Goal: Information Seeking & Learning: Learn about a topic

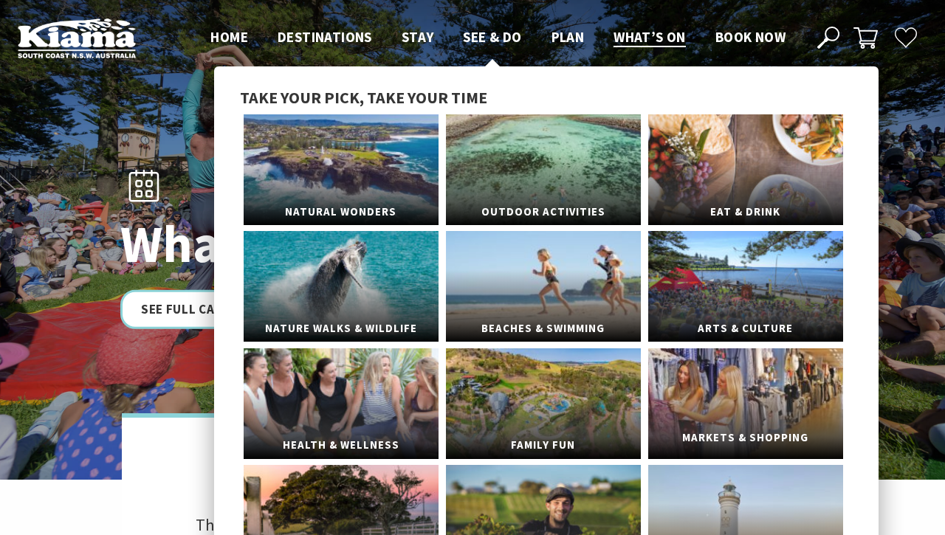
click at [713, 411] on link "Markets & Shopping" at bounding box center [745, 404] width 195 height 111
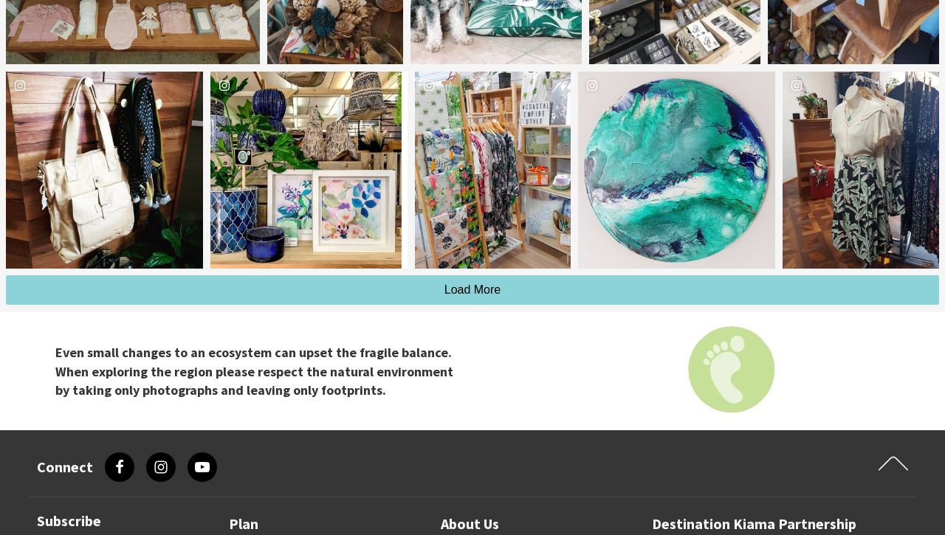
scroll to position [2126, 0]
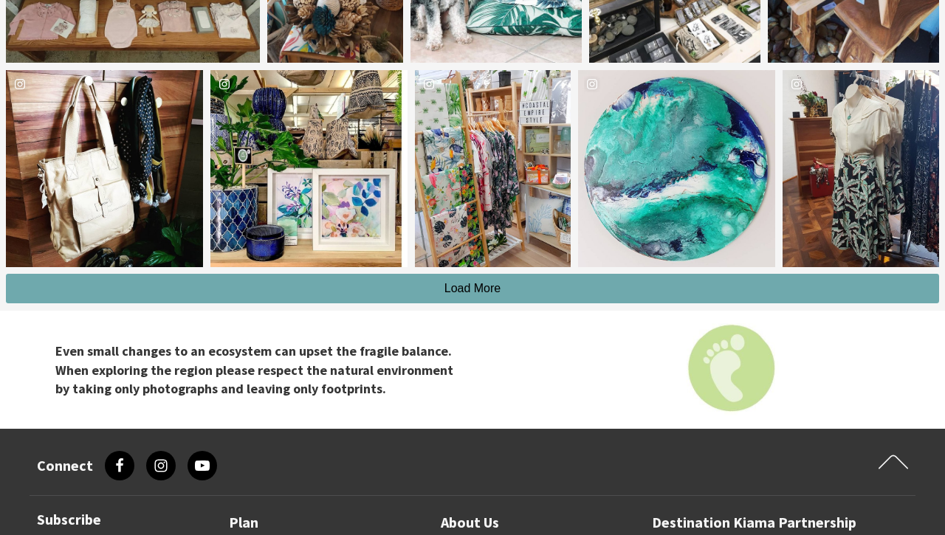
click at [490, 285] on span "Load More" at bounding box center [472, 288] width 57 height 13
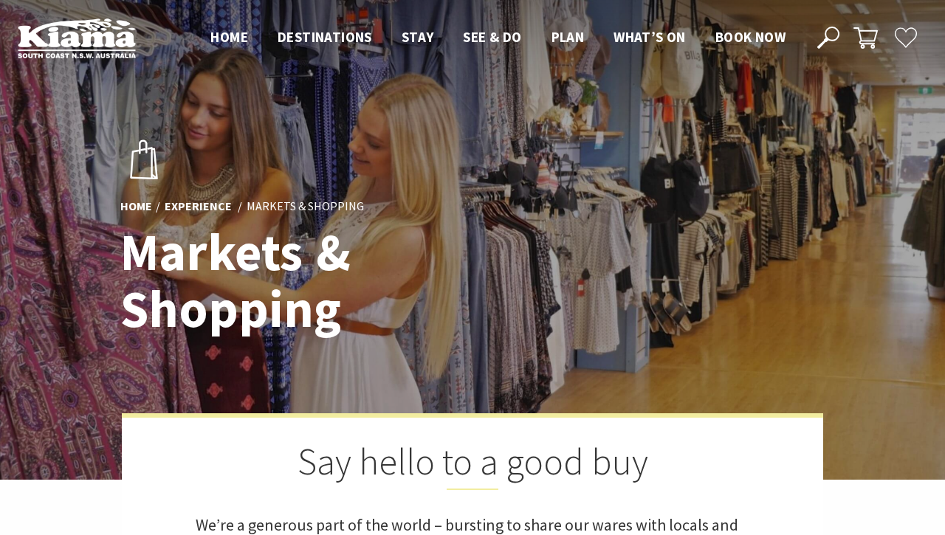
scroll to position [0, 0]
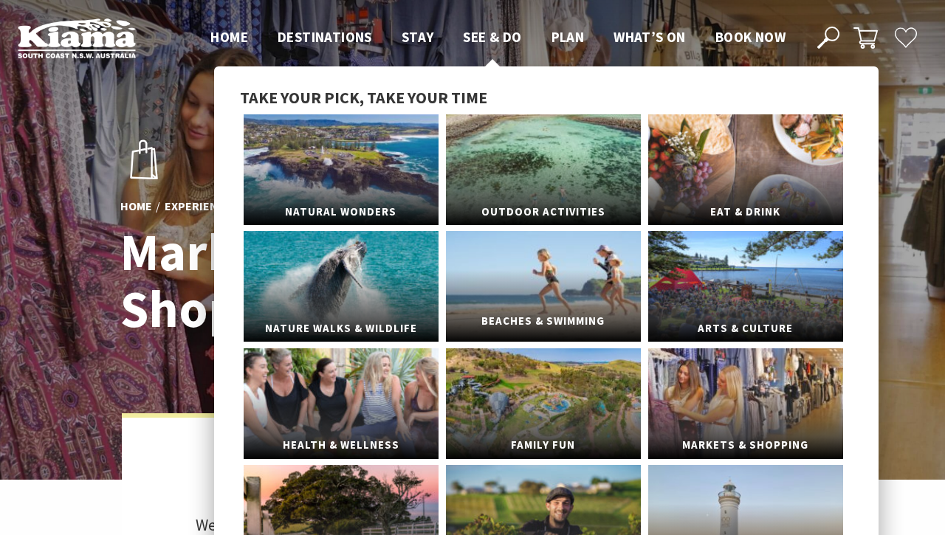
click at [545, 264] on link "Beaches & Swimming" at bounding box center [543, 286] width 195 height 111
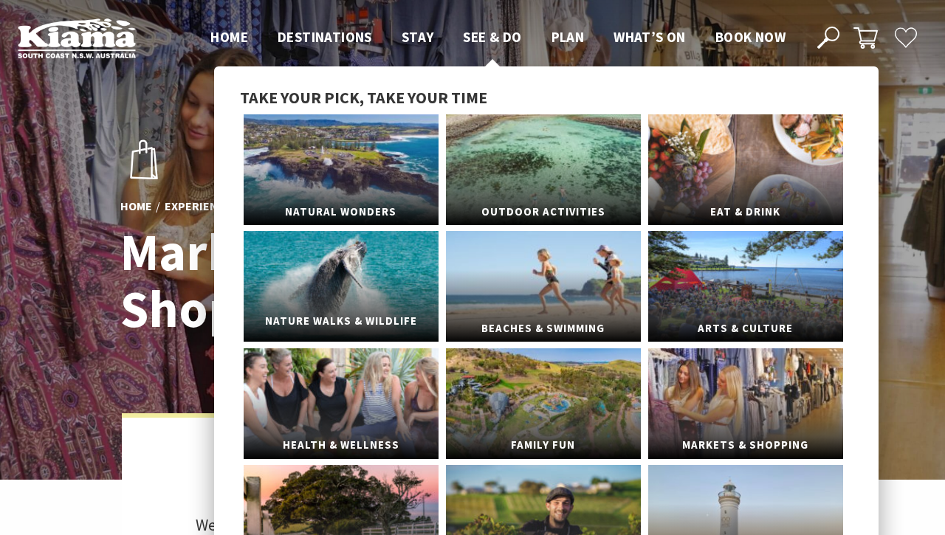
click at [308, 287] on link "Nature Walks & Wildlife" at bounding box center [341, 286] width 195 height 111
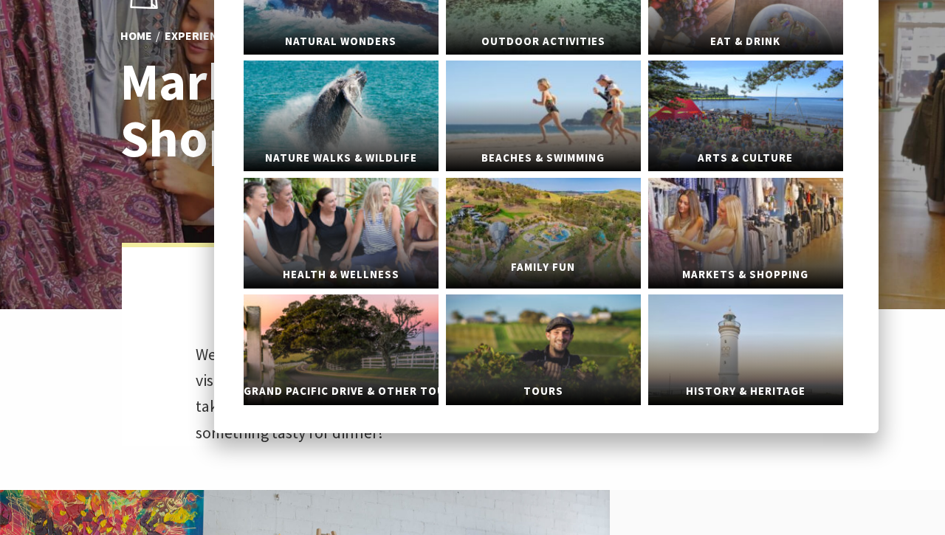
scroll to position [171, 0]
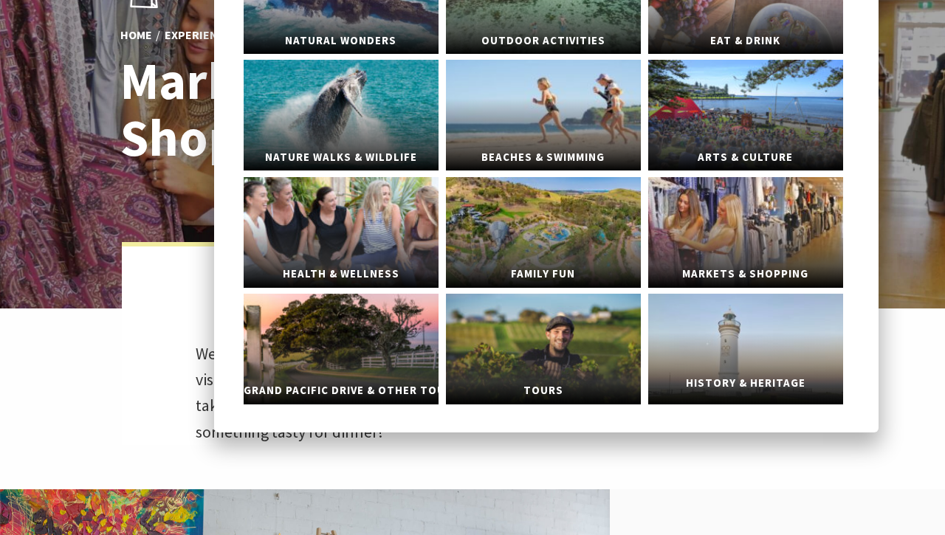
click at [731, 329] on link "History & Heritage" at bounding box center [745, 349] width 195 height 111
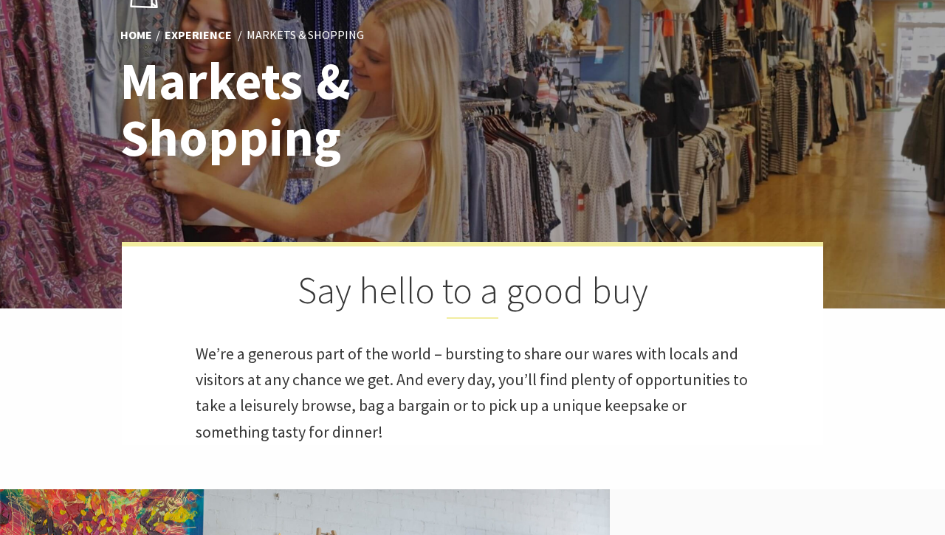
click at [162, 360] on div "Say hello to a good buy We’re a generous part of the world – bursting to share …" at bounding box center [472, 343] width 701 height 203
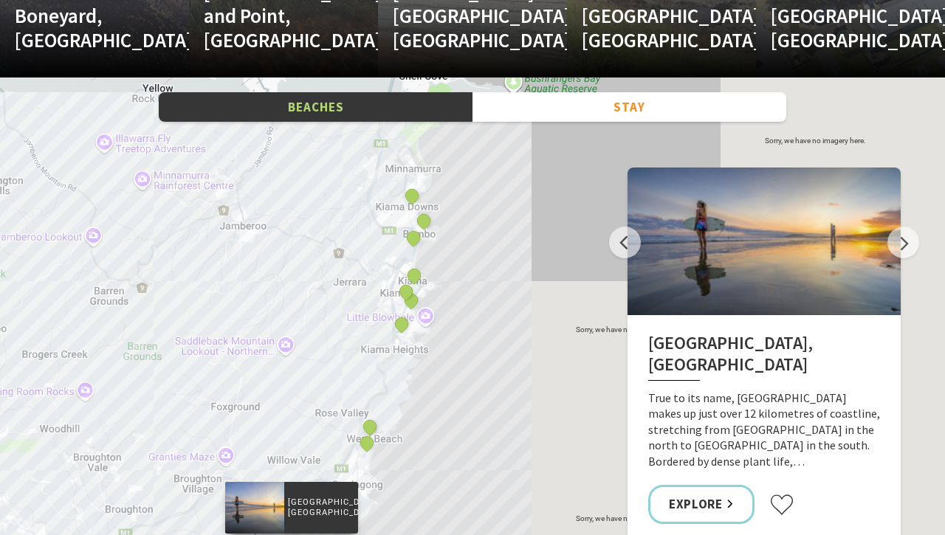
scroll to position [2247, 0]
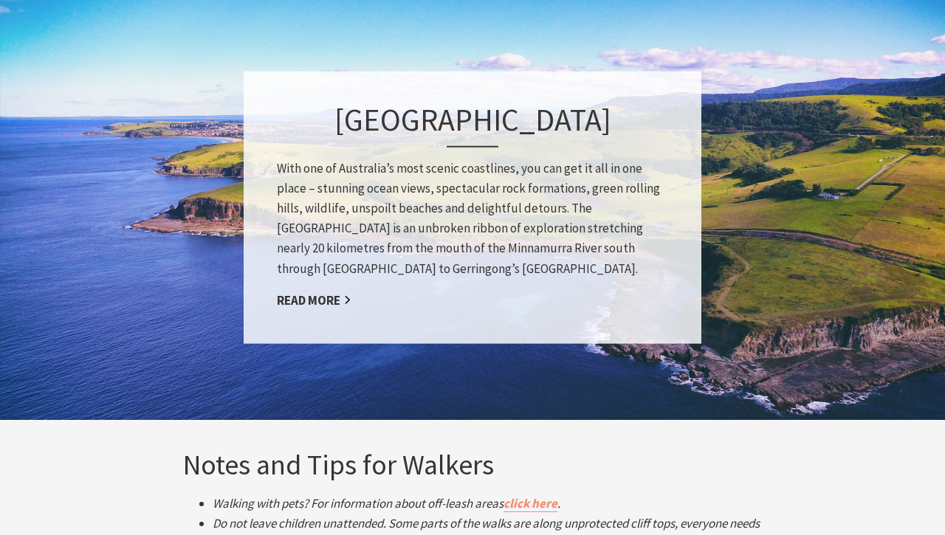
scroll to position [2138, 0]
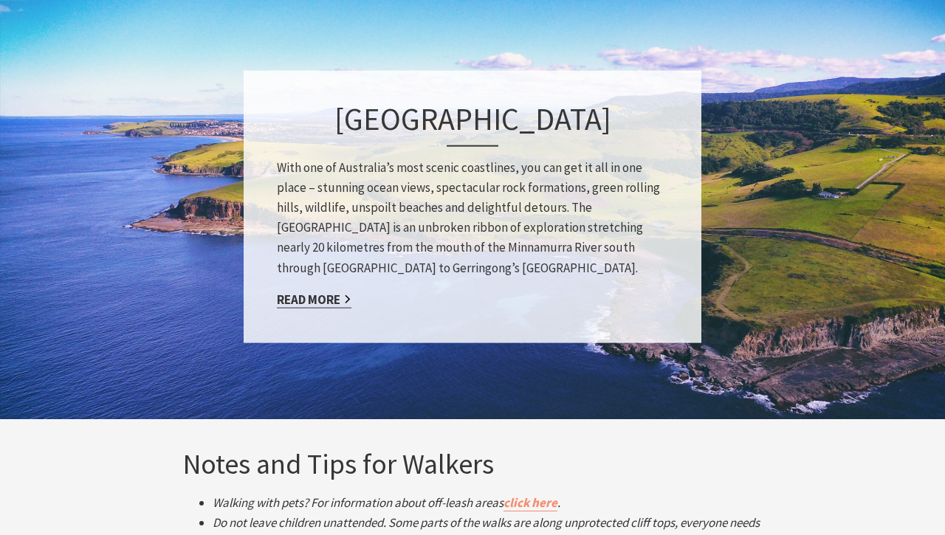
click at [309, 298] on link "Read More" at bounding box center [314, 299] width 75 height 17
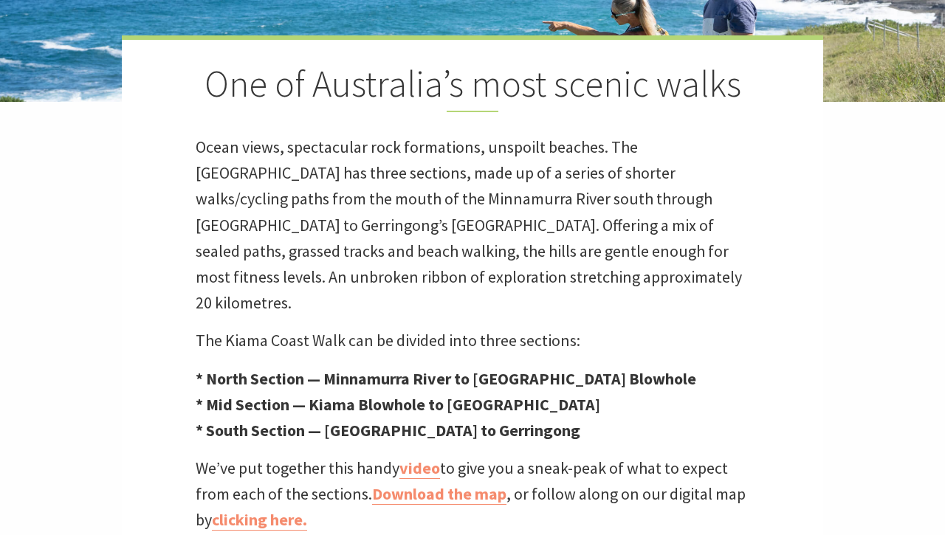
scroll to position [297, 0]
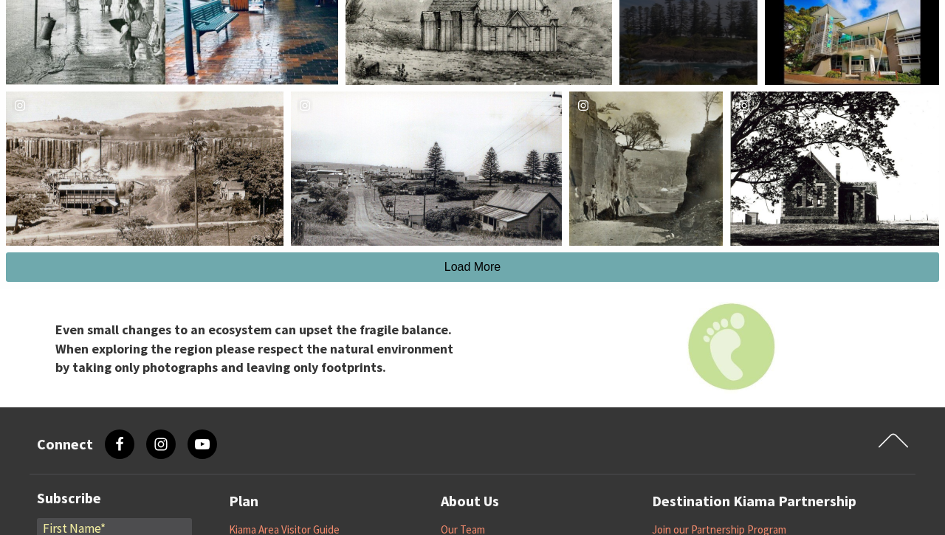
scroll to position [3863, 0]
